Goal: Task Accomplishment & Management: Manage account settings

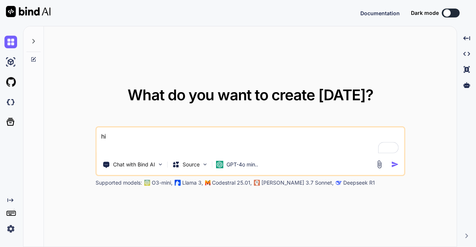
click at [14, 231] on img at bounding box center [10, 229] width 13 height 13
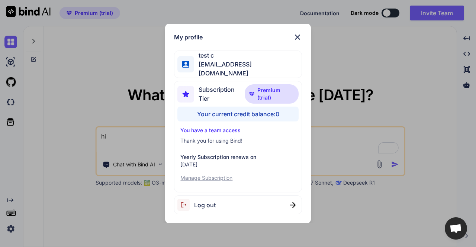
click at [211, 201] on span "Log out" at bounding box center [205, 205] width 22 height 9
type textarea "x"
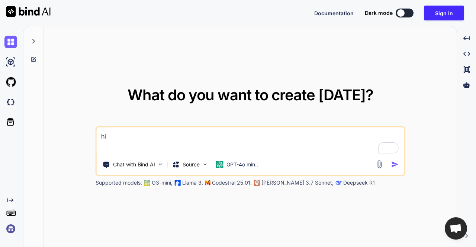
click at [10, 227] on img at bounding box center [10, 229] width 13 height 13
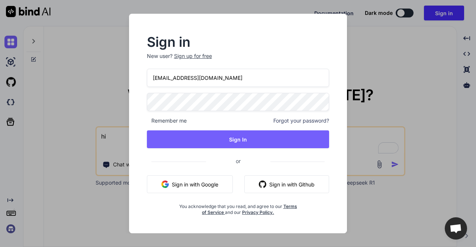
drag, startPoint x: 223, startPoint y: 79, endPoint x: 150, endPoint y: 73, distance: 73.9
click at [150, 73] on input "[EMAIL_ADDRESS][DOMAIN_NAME]" at bounding box center [238, 78] width 183 height 18
paste input "[EMAIL_ADDRESS][DOMAIN_NAME]"
type input "[EMAIL_ADDRESS][DOMAIN_NAME]"
click at [140, 99] on div "Sign in New user? Sign up for free moewes@gmx.org Remember me Forgot your passw…" at bounding box center [238, 126] width 206 height 180
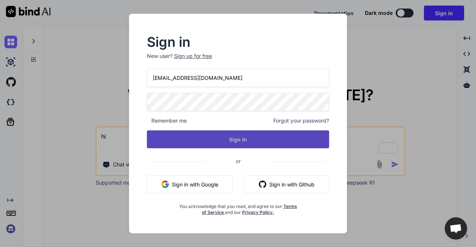
click at [211, 137] on button "Sign In" at bounding box center [238, 140] width 183 height 18
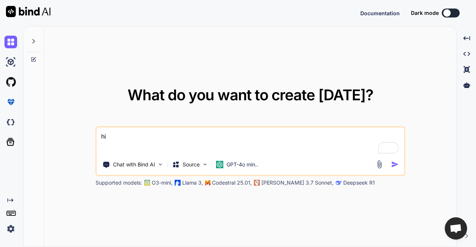
click at [211, 139] on textarea "hi" at bounding box center [251, 142] width 308 height 28
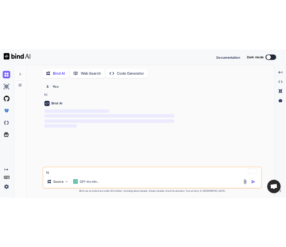
scroll to position [3, 0]
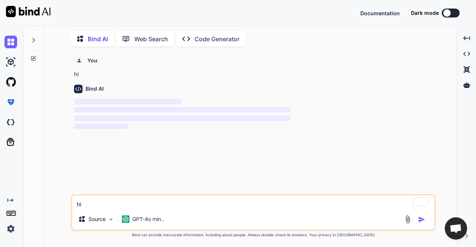
type textarea "hi"
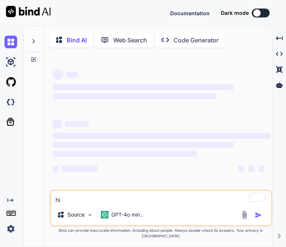
type textarea "x"
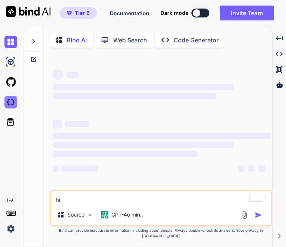
click at [9, 102] on img at bounding box center [10, 102] width 13 height 13
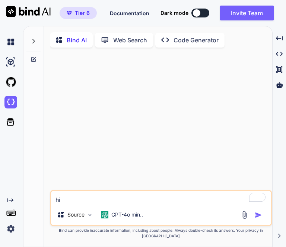
click at [107, 202] on textarea "hi" at bounding box center [161, 197] width 220 height 13
type textarea "hi"
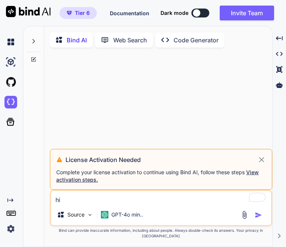
click at [5, 229] on img at bounding box center [10, 229] width 13 height 13
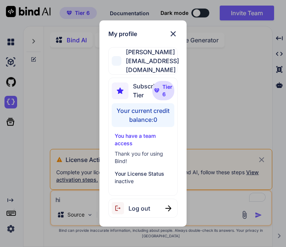
click at [131, 204] on span "Log out" at bounding box center [139, 208] width 22 height 9
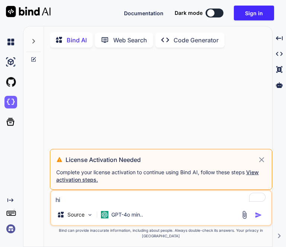
click at [7, 231] on img at bounding box center [10, 229] width 13 height 13
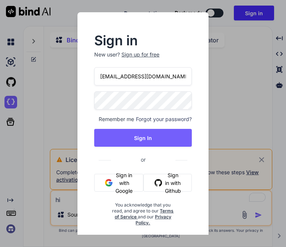
drag, startPoint x: 172, startPoint y: 73, endPoint x: 80, endPoint y: 70, distance: 91.9
click at [80, 70] on div "Sign in New user? Sign up for free appsumo_5@yopmail.com Remember me Forgot you…" at bounding box center [142, 128] width 131 height 232
paste input "khanocp@g"
type input "khanocp@gmail.com"
click at [85, 95] on div "Sign in New user? Sign up for free khanocp@gmail.com Remember me Forgot your pa…" at bounding box center [142, 131] width 121 height 192
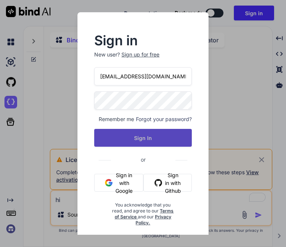
click at [112, 135] on button "Sign In" at bounding box center [142, 138] width 97 height 18
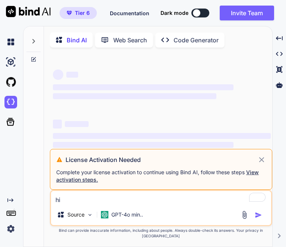
click at [9, 230] on img at bounding box center [10, 229] width 13 height 13
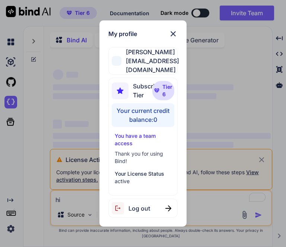
click at [75, 126] on div "My profile Mussadiq Khan khanocp@gmail.com Subscription Tier Tier 6 Your curren…" at bounding box center [143, 123] width 286 height 247
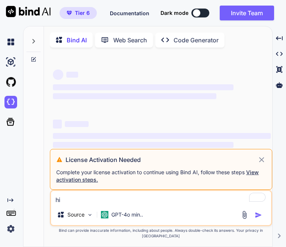
click at [262, 162] on icon at bounding box center [261, 159] width 5 height 5
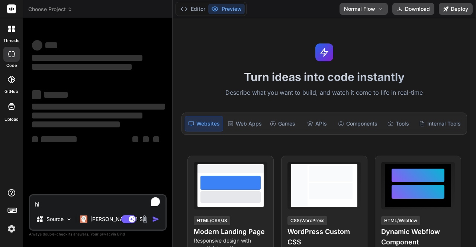
click at [87, 207] on textarea "hi" at bounding box center [97, 202] width 135 height 13
click at [13, 230] on img at bounding box center [11, 229] width 13 height 13
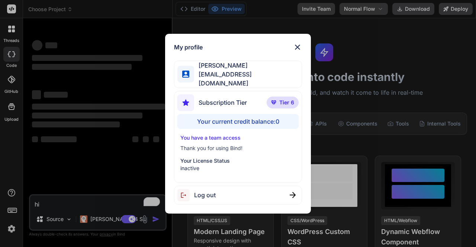
click at [110, 144] on div "My profile Armin Möwes moewes@gmx.org Subscription Tier Tier 6 Your current cre…" at bounding box center [238, 123] width 476 height 247
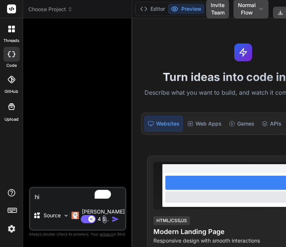
click at [112, 216] on img "button" at bounding box center [115, 219] width 7 height 7
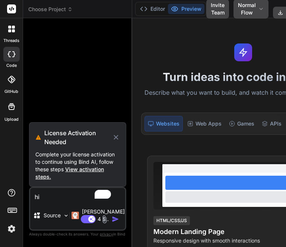
click at [112, 133] on icon at bounding box center [116, 137] width 8 height 9
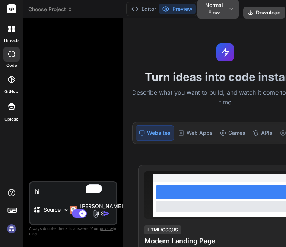
type textarea "x"
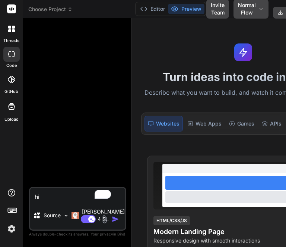
scroll to position [7, 0]
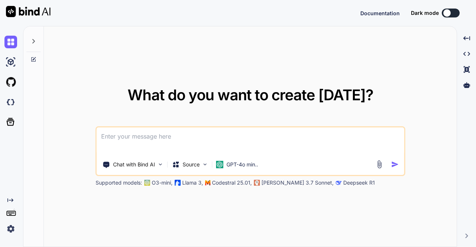
click at [10, 227] on img at bounding box center [10, 229] width 13 height 13
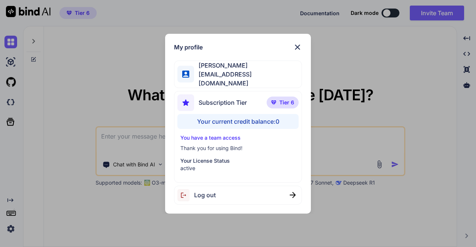
click at [230, 198] on div "Log out" at bounding box center [238, 195] width 128 height 19
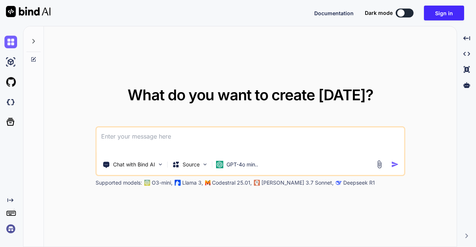
type textarea "x"
click at [6, 232] on img at bounding box center [10, 229] width 13 height 13
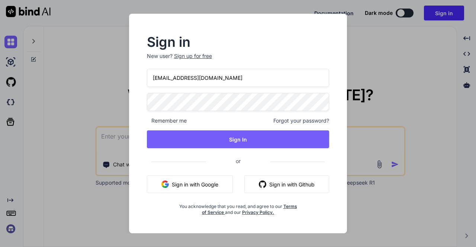
drag, startPoint x: 228, startPoint y: 77, endPoint x: 134, endPoint y: 75, distance: 94.2
click at [134, 75] on div "Sign in New user? Sign up for free [EMAIL_ADDRESS][DOMAIN_NAME] Remember me For…" at bounding box center [238, 124] width 218 height 220
paste input "[EMAIL_ADDRESS][DOMAIN_NAME]"
type input "[EMAIL_ADDRESS][DOMAIN_NAME]"
click at [141, 100] on div "Sign in New user? Sign up for free moewes@gmx.org Remember me Forgot your passw…" at bounding box center [238, 126] width 206 height 180
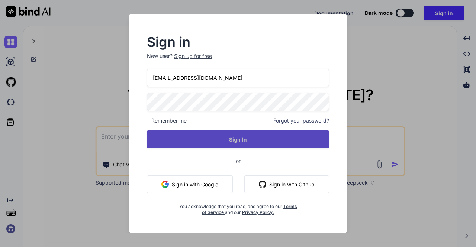
click at [233, 137] on button "Sign In" at bounding box center [238, 140] width 183 height 18
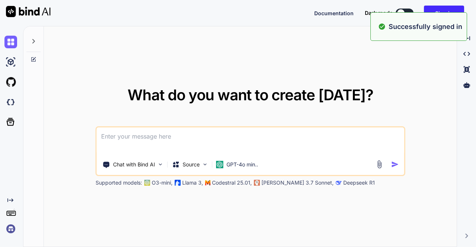
type textarea "x"
click at [160, 141] on textarea at bounding box center [251, 142] width 308 height 28
type textarea "h"
type textarea "x"
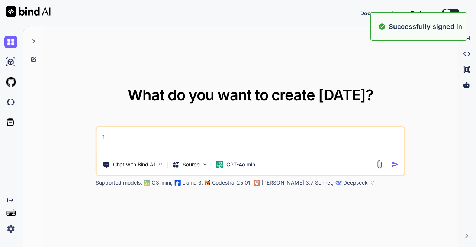
type textarea "hi"
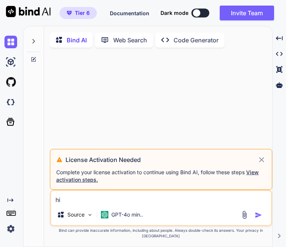
click at [260, 164] on icon at bounding box center [261, 160] width 9 height 9
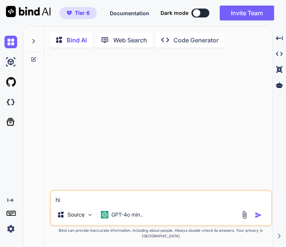
click at [256, 219] on img "button" at bounding box center [257, 215] width 7 height 7
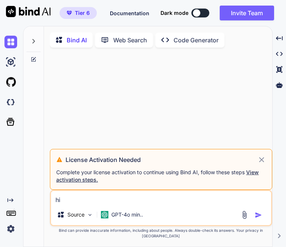
click at [261, 162] on icon at bounding box center [261, 159] width 5 height 5
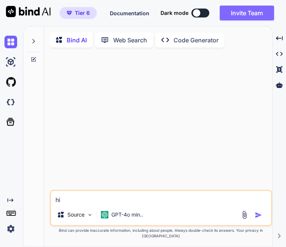
click at [241, 16] on button "Invite Team" at bounding box center [247, 13] width 54 height 15
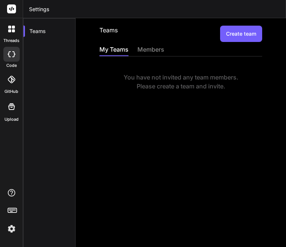
click at [241, 31] on button "Create team" at bounding box center [241, 34] width 42 height 16
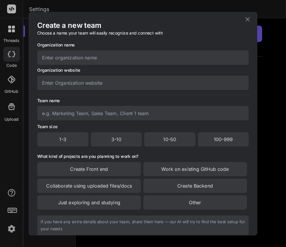
click at [247, 19] on icon at bounding box center [247, 19] width 4 height 4
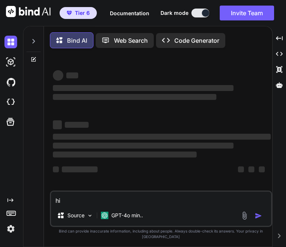
type textarea "x"
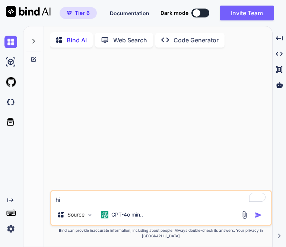
type textarea "x"
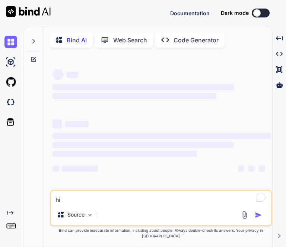
type textarea "x"
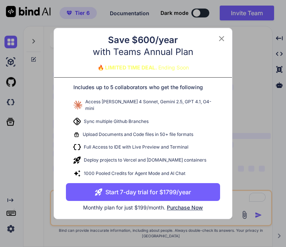
click at [154, 190] on button "Start 7-day trial for $1799/year" at bounding box center [143, 192] width 154 height 18
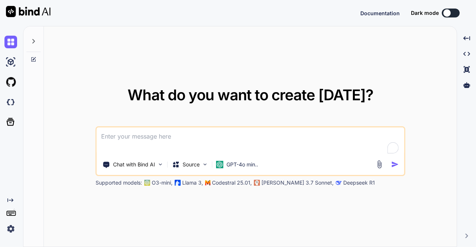
click at [11, 230] on img at bounding box center [10, 229] width 13 height 13
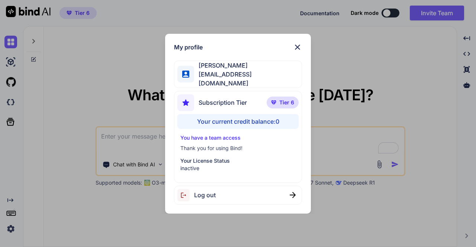
click at [289, 188] on div "Log out" at bounding box center [238, 195] width 128 height 19
type textarea "x"
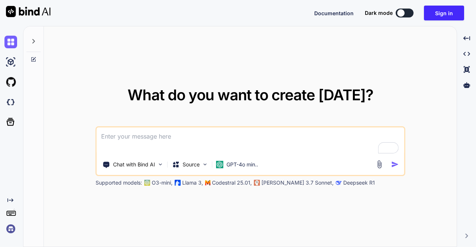
click at [10, 228] on img at bounding box center [10, 229] width 13 height 13
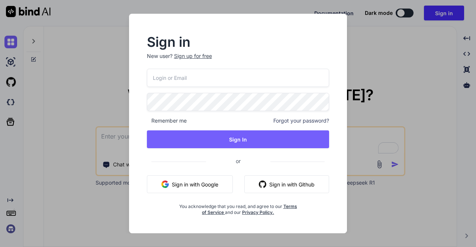
type input "appsumo_5@yopmail.com"
drag, startPoint x: 224, startPoint y: 82, endPoint x: 131, endPoint y: 73, distance: 93.5
click at [131, 73] on div "Sign in New user? Sign up for free appsumo_5@yopmail.com Remember me Forgot you…" at bounding box center [238, 124] width 218 height 220
type input "miyanohara@nbi.academy"
click at [132, 97] on div "Sign in New user? Sign up for free miyanohara@nbi.academy Remember me Forgot yo…" at bounding box center [238, 124] width 218 height 220
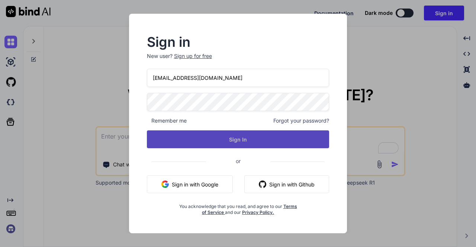
click at [237, 143] on button "Sign In" at bounding box center [238, 140] width 183 height 18
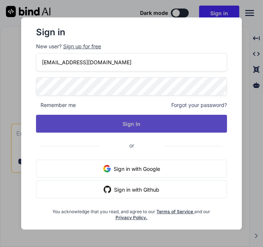
click at [161, 128] on button "Sign In" at bounding box center [131, 124] width 191 height 18
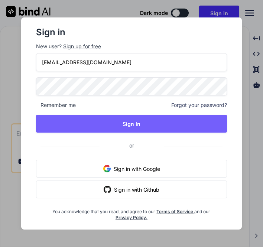
click at [35, 86] on div "Sign in New user? Sign up for free miyanohara@nbi.academy Remember me Forgot yo…" at bounding box center [131, 123] width 197 height 195
drag, startPoint x: 115, startPoint y: 67, endPoint x: 32, endPoint y: 61, distance: 83.9
click at [32, 61] on div "Sign in New user? Sign up for free miyanohara@nbi.academy Remember me Forgot yo…" at bounding box center [131, 123] width 209 height 212
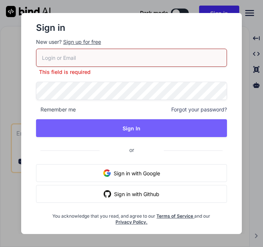
click at [114, 60] on input "email" at bounding box center [131, 58] width 191 height 18
paste input "[EMAIL_ADDRESS][DOMAIN_NAME]"
type input "[EMAIL_ADDRESS][DOMAIN_NAME]"
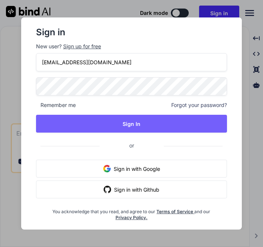
click at [29, 85] on div "Sign in New user? Sign up for free moewes@gmx.org Remember me Forgot your passw…" at bounding box center [131, 123] width 209 height 212
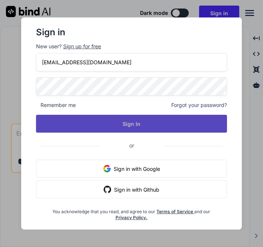
click at [209, 129] on button "Sign In" at bounding box center [131, 124] width 191 height 18
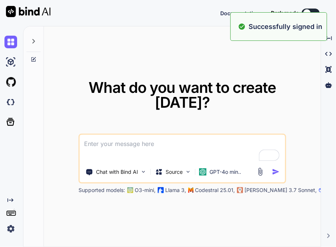
click at [9, 229] on img at bounding box center [10, 229] width 13 height 13
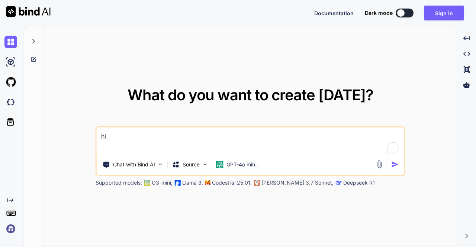
click at [10, 230] on img at bounding box center [10, 229] width 13 height 13
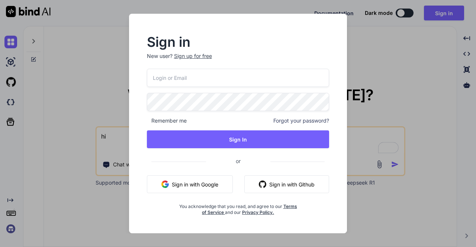
type input "[EMAIL_ADDRESS][DOMAIN_NAME]"
drag, startPoint x: 230, startPoint y: 80, endPoint x: 120, endPoint y: 83, distance: 110.2
click at [120, 83] on div "Sign in New user? Sign up for free appsumo_5@yopmail.com Remember me Forgot you…" at bounding box center [238, 124] width 238 height 220
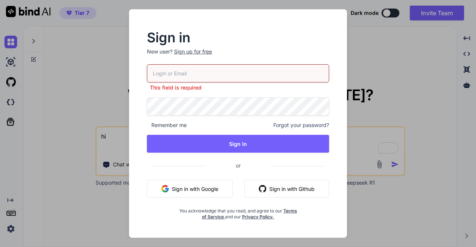
click at [188, 79] on input "email" at bounding box center [238, 73] width 183 height 18
paste input "[EMAIL_ADDRESS][DOMAIN_NAME]"
type input "[EMAIL_ADDRESS][DOMAIN_NAME]"
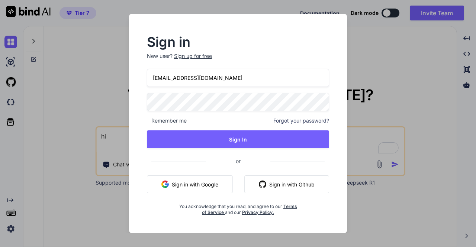
click at [114, 99] on div "Sign in New user? Sign up for free moewes@gmx.org Remember me Forgot your passw…" at bounding box center [238, 123] width 476 height 247
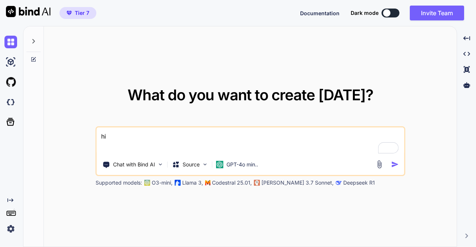
click at [13, 230] on img at bounding box center [10, 229] width 13 height 13
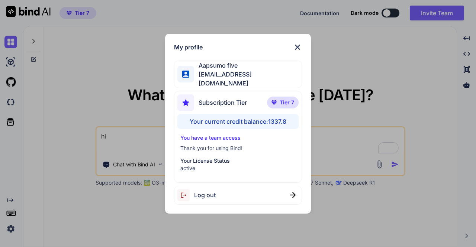
click at [221, 190] on div "Log out" at bounding box center [238, 195] width 128 height 19
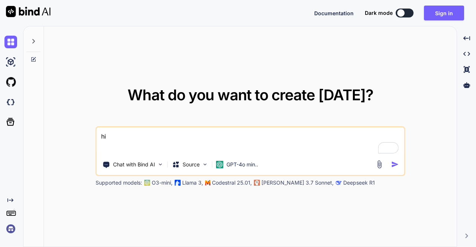
click at [9, 231] on img at bounding box center [10, 229] width 13 height 13
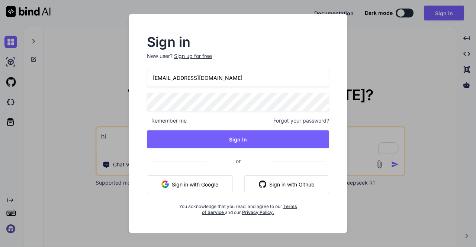
click at [130, 103] on div "Sign in New user? Sign up for free appsumo_5@yopmail.com Remember me Forgot you…" at bounding box center [238, 124] width 218 height 220
drag, startPoint x: 222, startPoint y: 83, endPoint x: 145, endPoint y: 80, distance: 77.1
click at [145, 80] on div "Sign in New user? Sign up for free appsumo_5@yopmail.com Remember me Forgot you…" at bounding box center [238, 126] width 206 height 180
paste input "[EMAIL_ADDRESS][DOMAIN_NAME]"
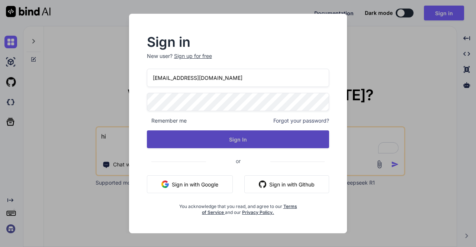
type input "[EMAIL_ADDRESS][DOMAIN_NAME]"
click at [203, 134] on button "Sign In" at bounding box center [238, 140] width 183 height 18
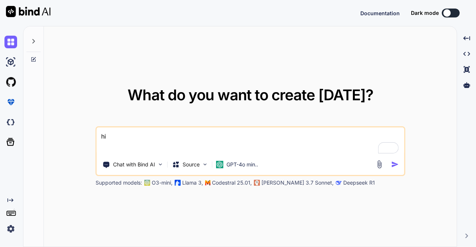
click at [12, 229] on img at bounding box center [10, 229] width 13 height 13
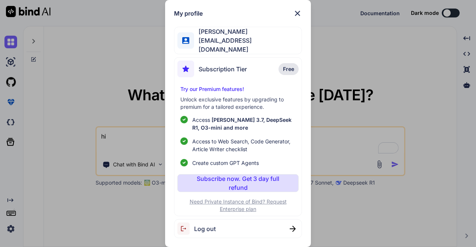
click at [125, 96] on div "My profile Armin Möwes moewes@gmx.org Subscription Tier Free Try our Premium fe…" at bounding box center [238, 123] width 476 height 247
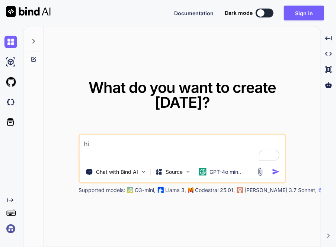
click at [10, 232] on img at bounding box center [10, 229] width 13 height 13
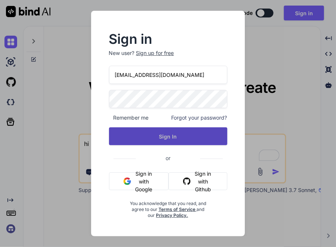
click at [175, 129] on button "Sign In" at bounding box center [168, 137] width 118 height 18
click at [174, 137] on button "Sign In" at bounding box center [168, 137] width 118 height 18
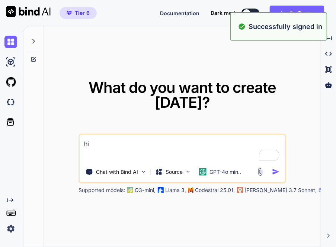
click at [8, 229] on img at bounding box center [10, 229] width 13 height 13
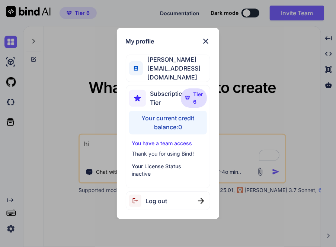
click at [79, 135] on div "My profile [PERSON_NAME] [PERSON_NAME][EMAIL_ADDRESS][DOMAIN_NAME] Subscription…" at bounding box center [168, 123] width 336 height 247
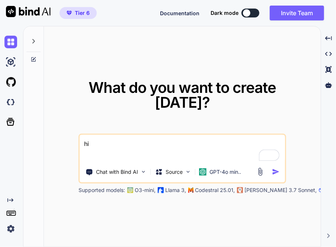
click at [122, 147] on textarea "hi" at bounding box center [182, 149] width 205 height 28
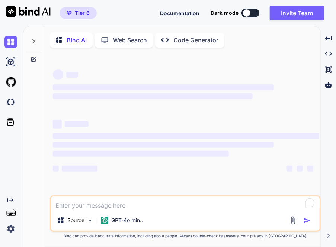
click at [276, 173] on div "‌ ‌ ‌ ‌ ‌" at bounding box center [186, 168] width 266 height 9
click at [12, 230] on img at bounding box center [10, 229] width 13 height 13
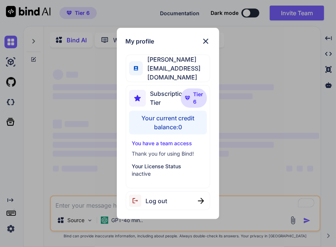
click at [88, 145] on div "My profile Armin Möwes moewes@gmx.org Subscription Tier Tier 6 Your current cre…" at bounding box center [168, 123] width 336 height 247
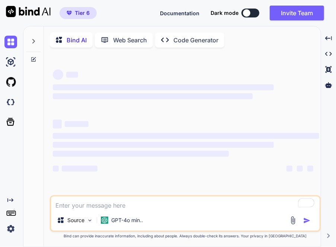
click at [118, 209] on textarea "To enrich screen reader interactions, please activate Accessibility in Grammarl…" at bounding box center [185, 203] width 269 height 13
type textarea "x"
type textarea "h"
type textarea "x"
type textarea "hi"
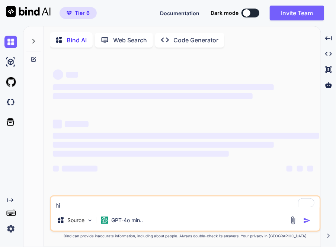
click at [31, 41] on icon at bounding box center [34, 41] width 6 height 6
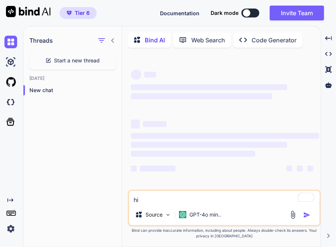
click at [114, 40] on icon at bounding box center [113, 41] width 6 height 6
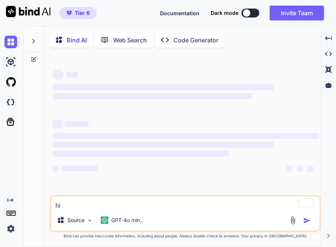
click at [74, 206] on textarea "hi" at bounding box center [185, 203] width 269 height 13
type textarea "x"
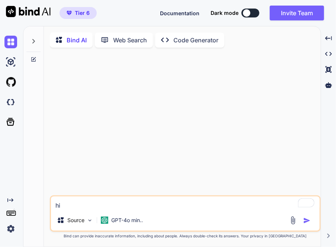
click at [137, 205] on textarea "hi" at bounding box center [185, 203] width 269 height 13
type textarea "x"
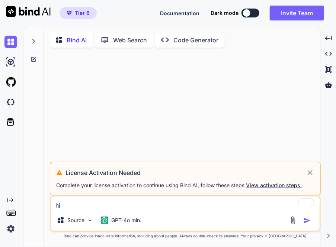
click at [15, 225] on img at bounding box center [10, 229] width 13 height 13
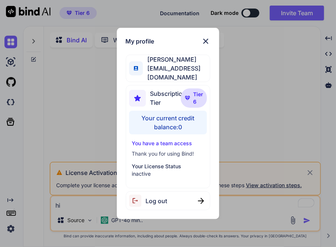
click at [204, 42] on img at bounding box center [205, 41] width 9 height 9
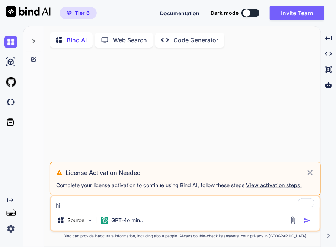
click at [313, 176] on icon at bounding box center [310, 172] width 5 height 5
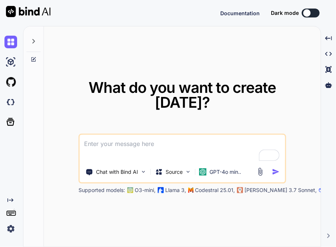
type textarea "x"
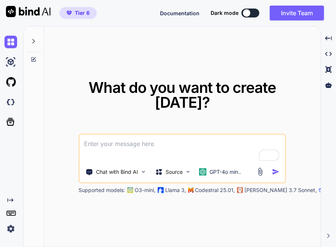
click at [186, 58] on div "What do you want to create [DATE]? Chat with Bind AI Source GPT-4o min.. Suppor…" at bounding box center [182, 136] width 277 height 221
type textarea "x"
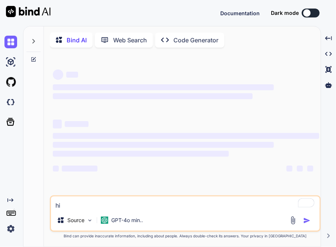
click at [11, 228] on img at bounding box center [10, 229] width 13 height 13
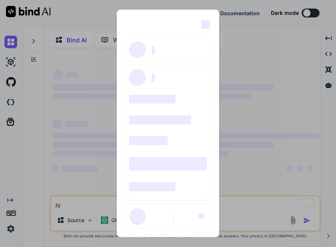
click at [75, 162] on div "‌ ‌ ‌ ‌ ‌ ‌ ‌ ‌ ‌ ‌ ‌ ‌ ‌ ‌ ‌" at bounding box center [168, 123] width 336 height 247
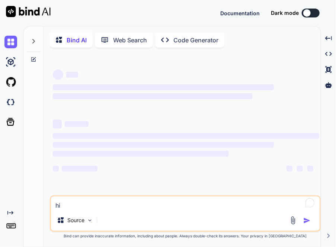
type textarea "x"
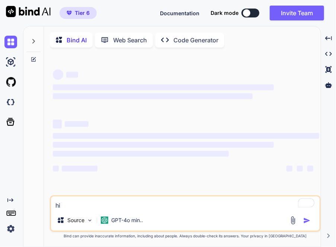
click at [11, 229] on img at bounding box center [10, 229] width 13 height 13
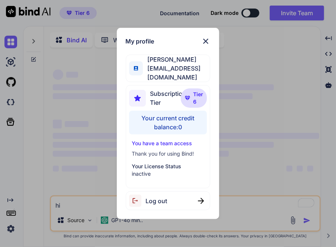
click at [208, 45] on img at bounding box center [205, 41] width 9 height 9
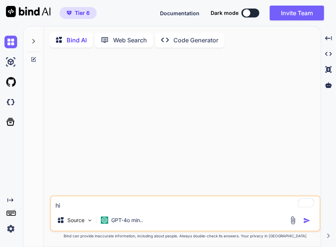
click at [308, 225] on img "button" at bounding box center [306, 220] width 7 height 7
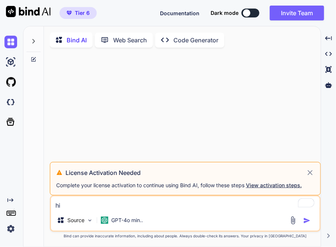
click at [269, 188] on span "View activation steps." at bounding box center [274, 185] width 56 height 6
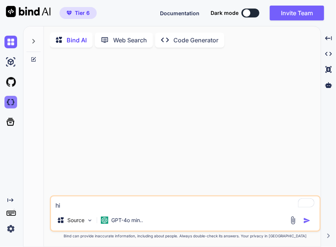
click at [6, 104] on img at bounding box center [10, 102] width 13 height 13
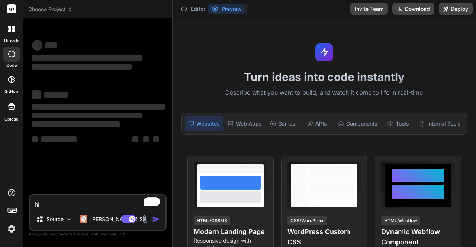
click at [13, 228] on img at bounding box center [11, 229] width 13 height 13
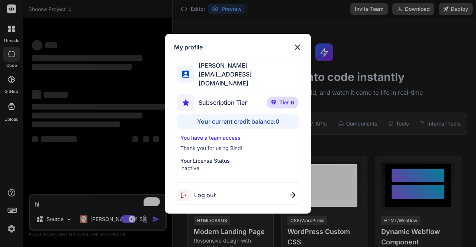
click at [90, 148] on div "My profile [PERSON_NAME] [PERSON_NAME][EMAIL_ADDRESS][DOMAIN_NAME] Subscription…" at bounding box center [238, 123] width 476 height 247
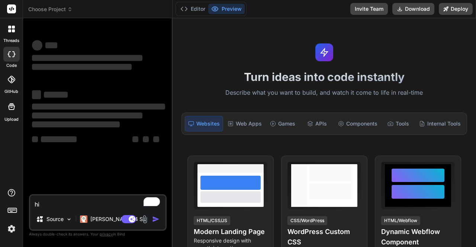
click at [15, 229] on img at bounding box center [11, 229] width 13 height 13
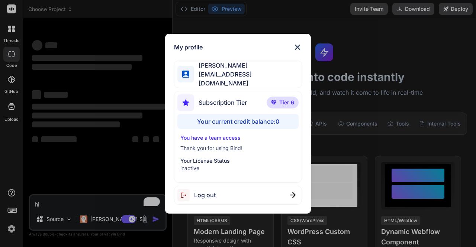
click at [70, 172] on div "My profile [PERSON_NAME] [PERSON_NAME][EMAIL_ADDRESS][DOMAIN_NAME] Subscription…" at bounding box center [238, 123] width 476 height 247
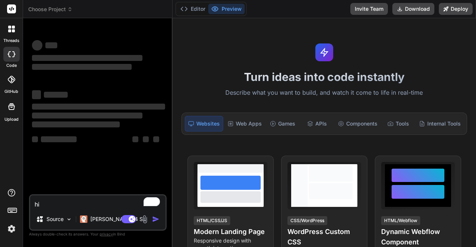
click at [13, 229] on img at bounding box center [11, 229] width 13 height 13
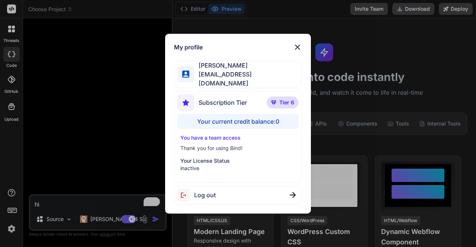
click at [63, 166] on div "My profile [PERSON_NAME] [PERSON_NAME][EMAIL_ADDRESS][DOMAIN_NAME] Subscription…" at bounding box center [238, 123] width 476 height 247
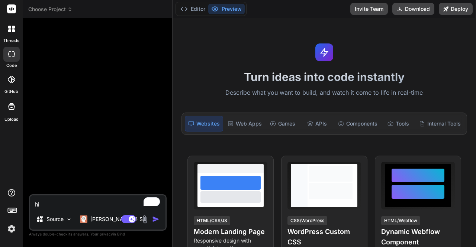
click at [156, 220] on img "button" at bounding box center [155, 219] width 7 height 7
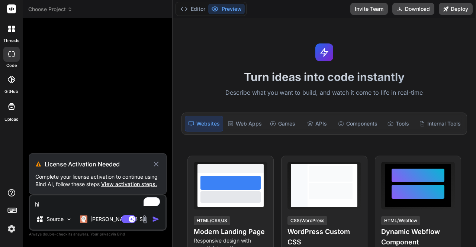
click at [125, 225] on div "Source Claude 4 S.." at bounding box center [97, 221] width 135 height 18
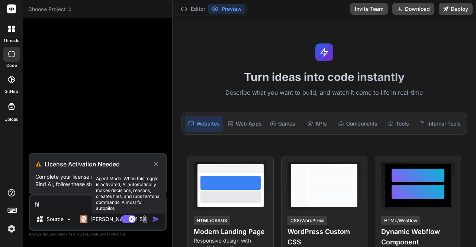
click at [127, 220] on rect at bounding box center [128, 219] width 15 height 8
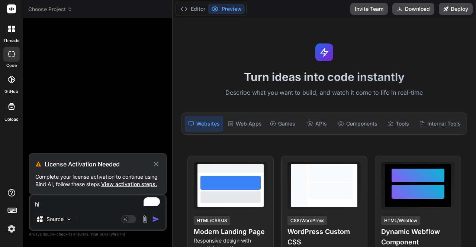
click at [157, 164] on icon at bounding box center [156, 164] width 5 height 5
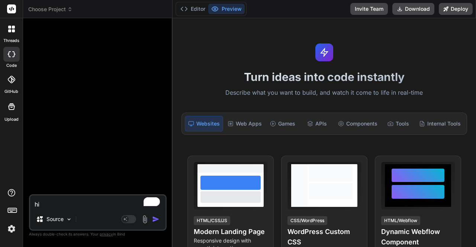
click at [156, 221] on img "button" at bounding box center [155, 219] width 7 height 7
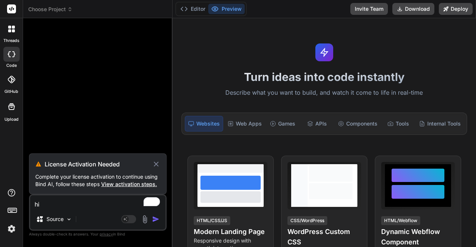
click at [156, 166] on icon at bounding box center [156, 164] width 5 height 5
type textarea "x"
